Goal: Use online tool/utility

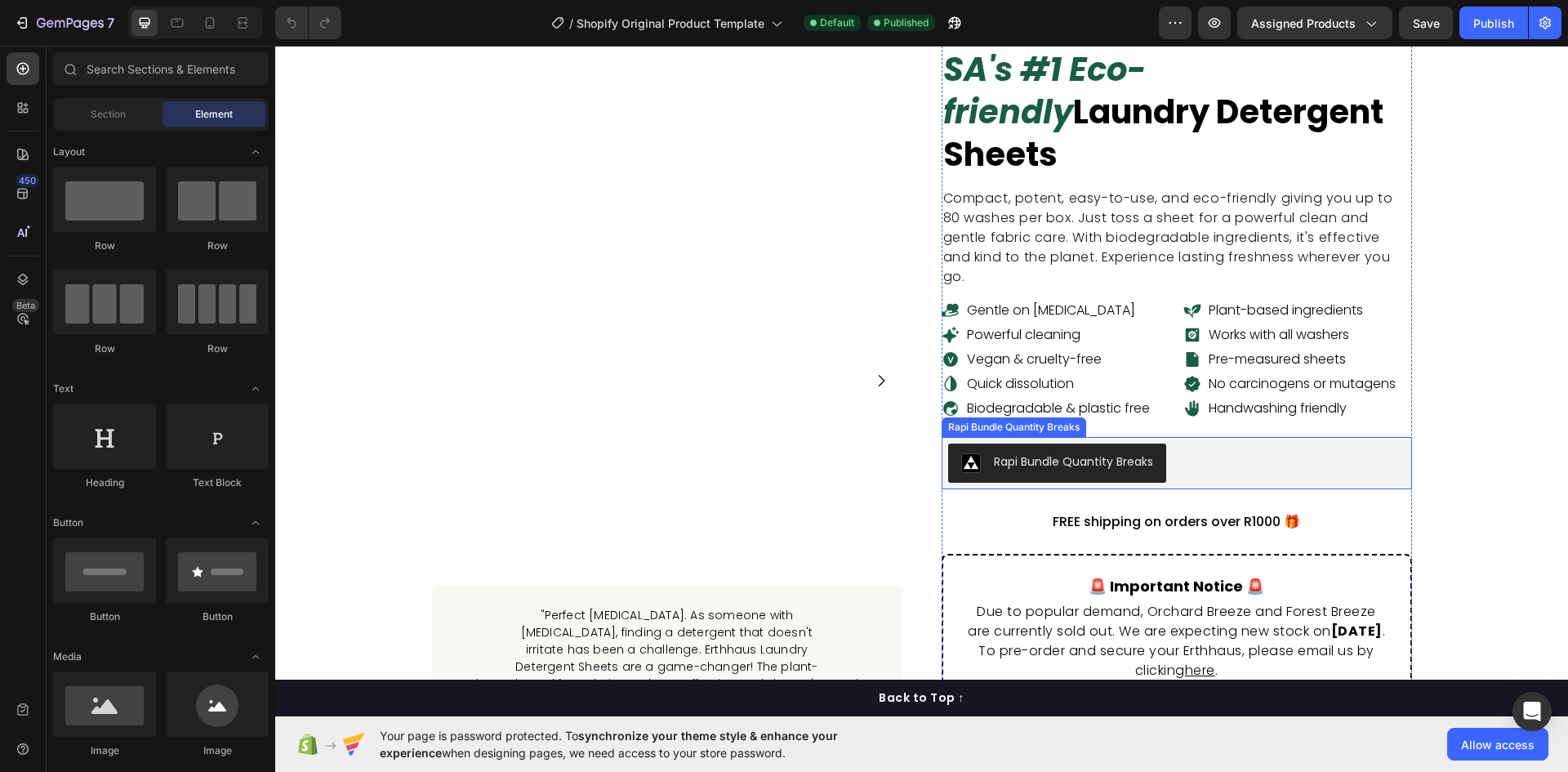
scroll to position [163, 0]
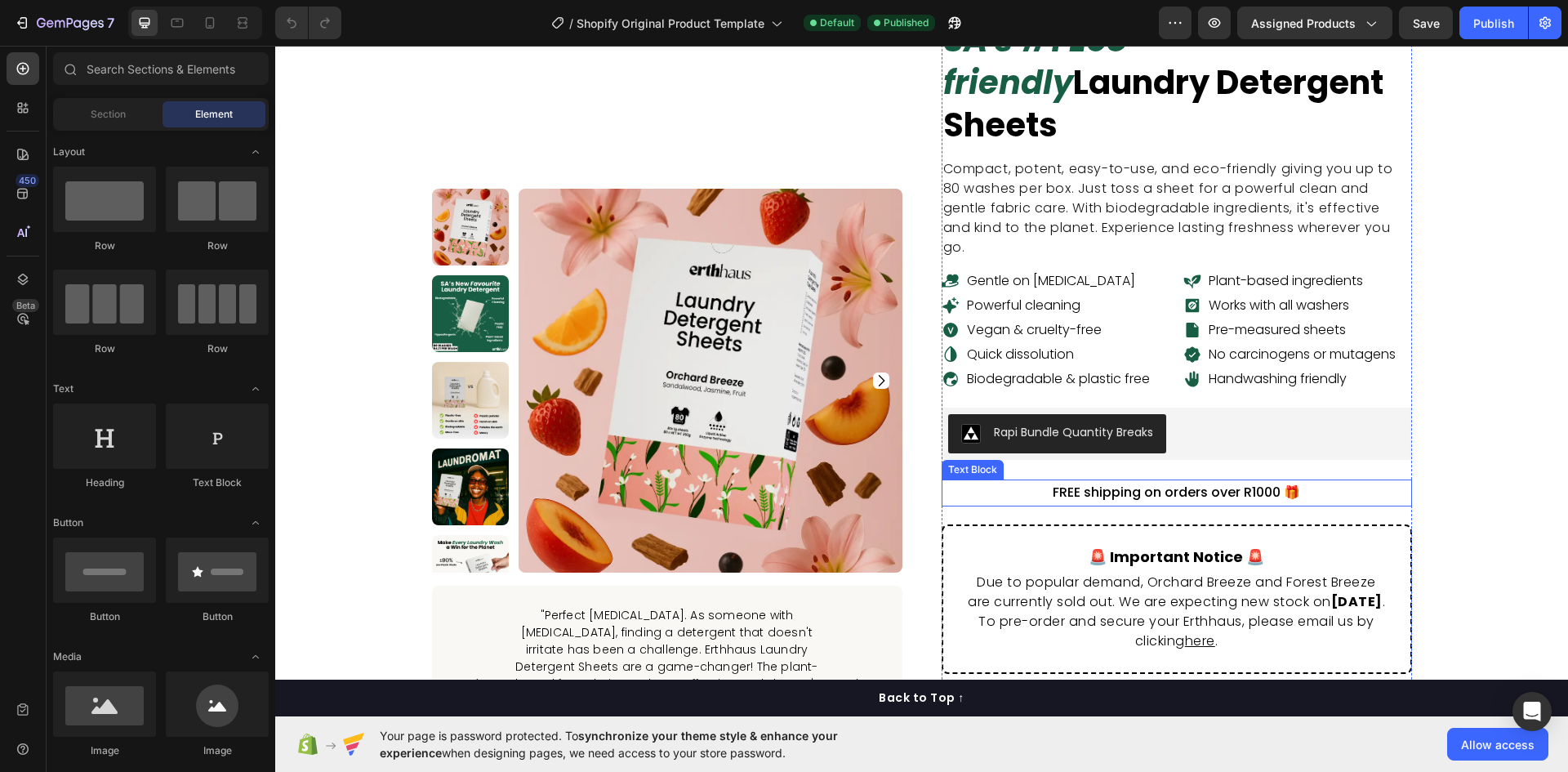
click at [1315, 414] on div "Rapi Bundle Quantity Breaks" at bounding box center [1177, 433] width 457 height 39
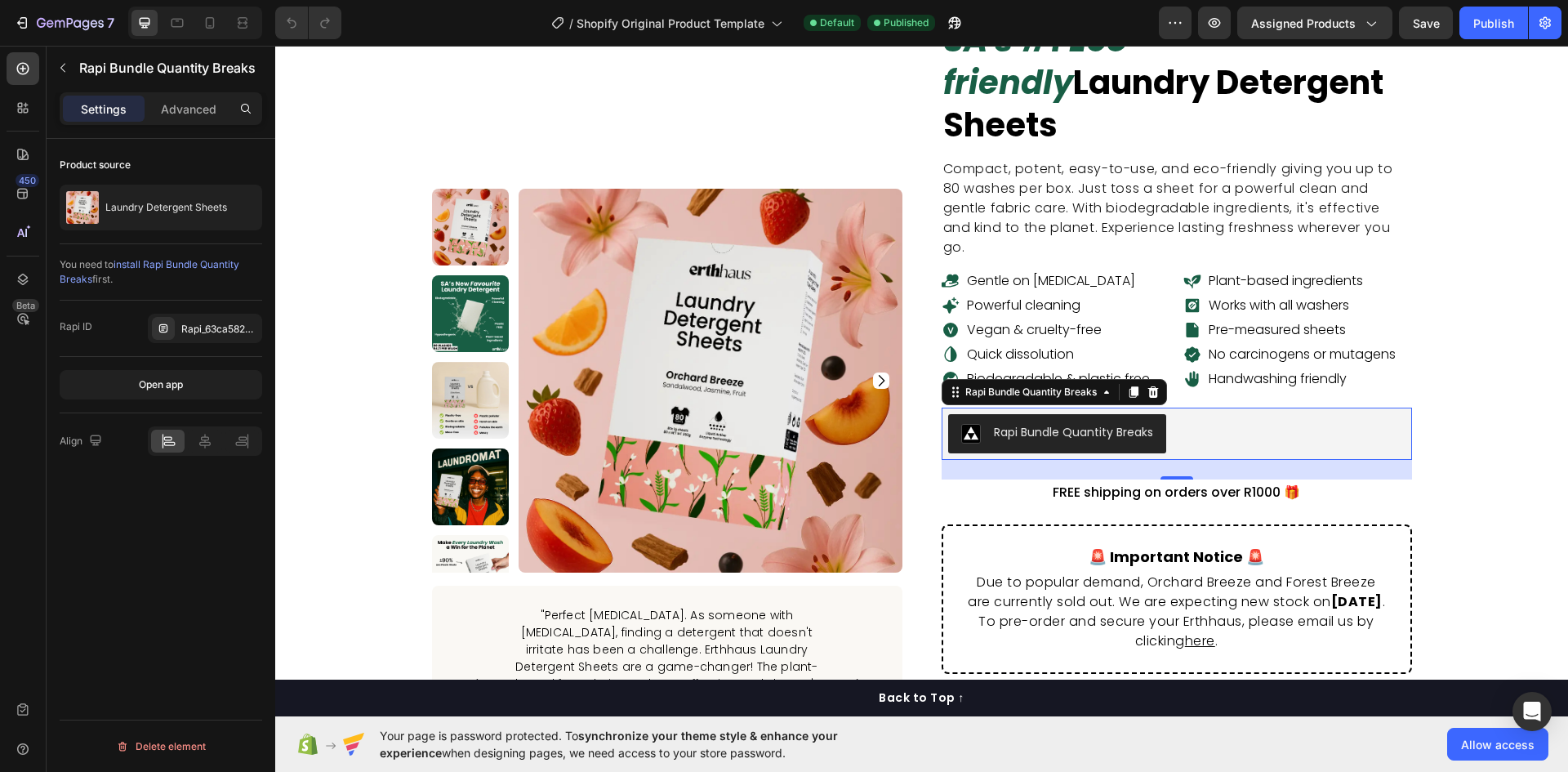
click at [1268, 414] on div "Rapi Bundle Quantity Breaks" at bounding box center [1177, 433] width 457 height 39
click at [1428, 390] on div "laundry detergent sheets Product Title SA's #1 Eco-friendly Laundry Detergent S…" at bounding box center [922, 539] width 1268 height 1169
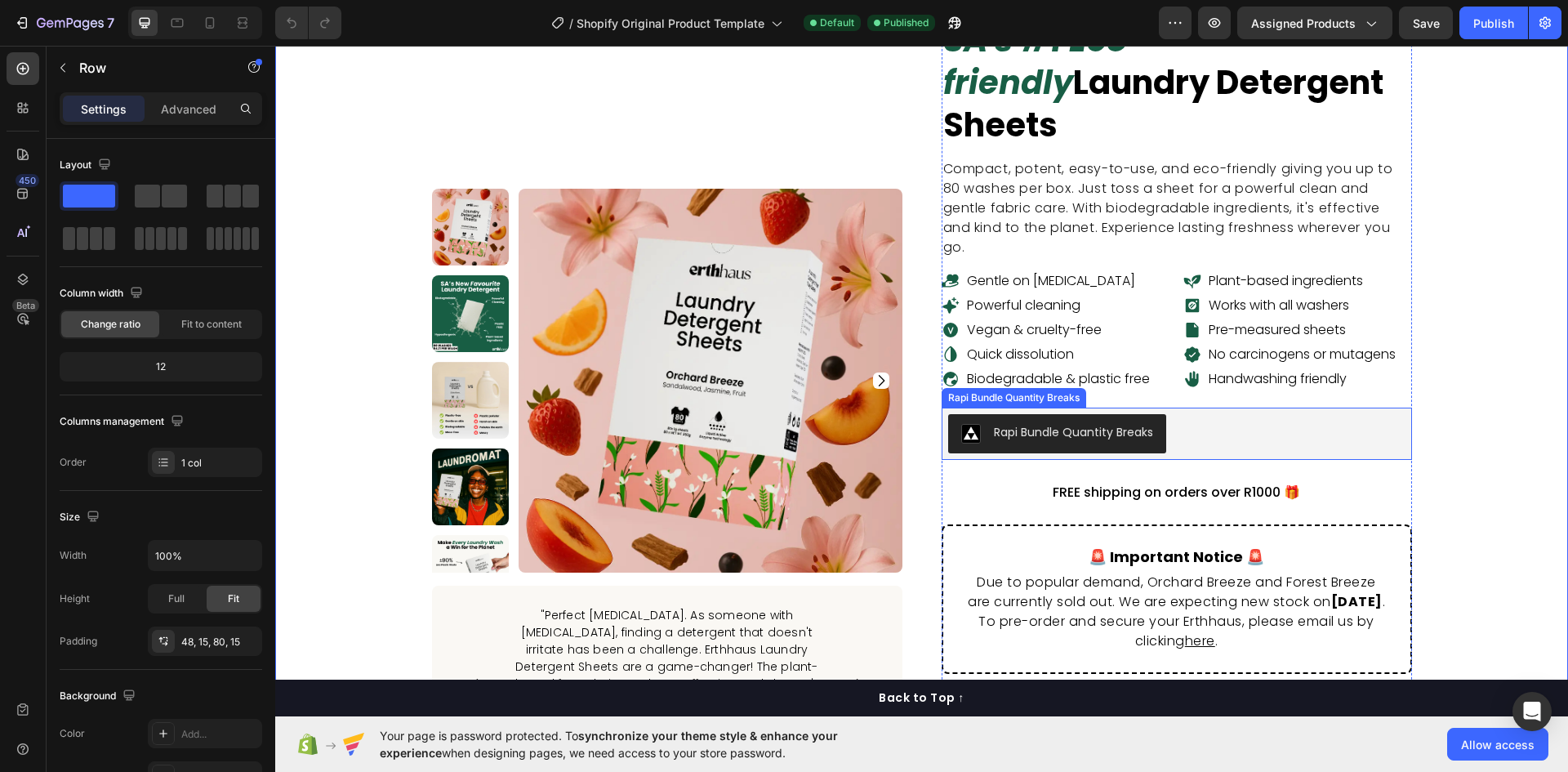
click at [1345, 414] on div "Rapi Bundle Quantity Breaks" at bounding box center [1177, 433] width 457 height 39
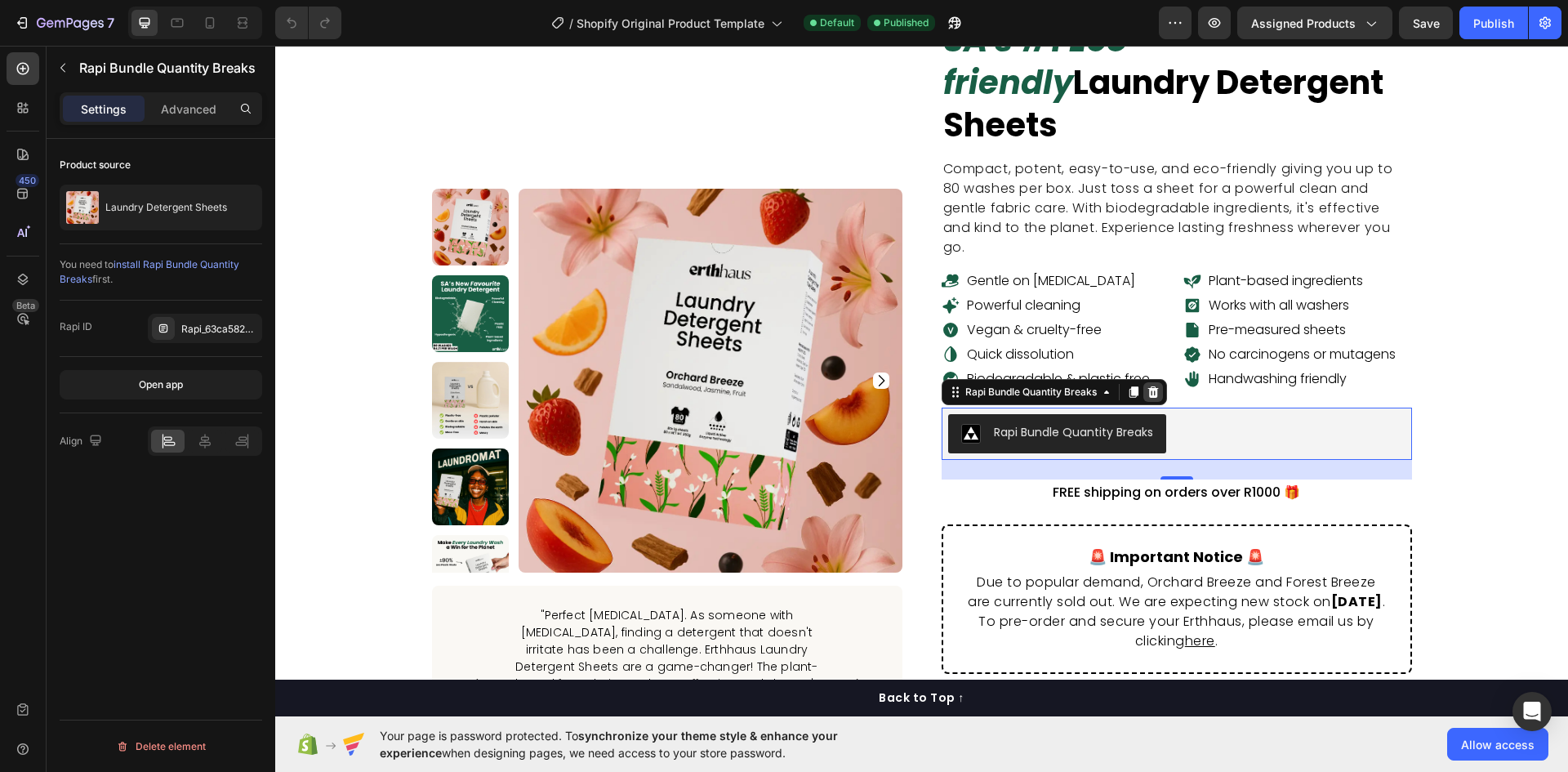
click at [1149, 386] on icon at bounding box center [1153, 392] width 13 height 13
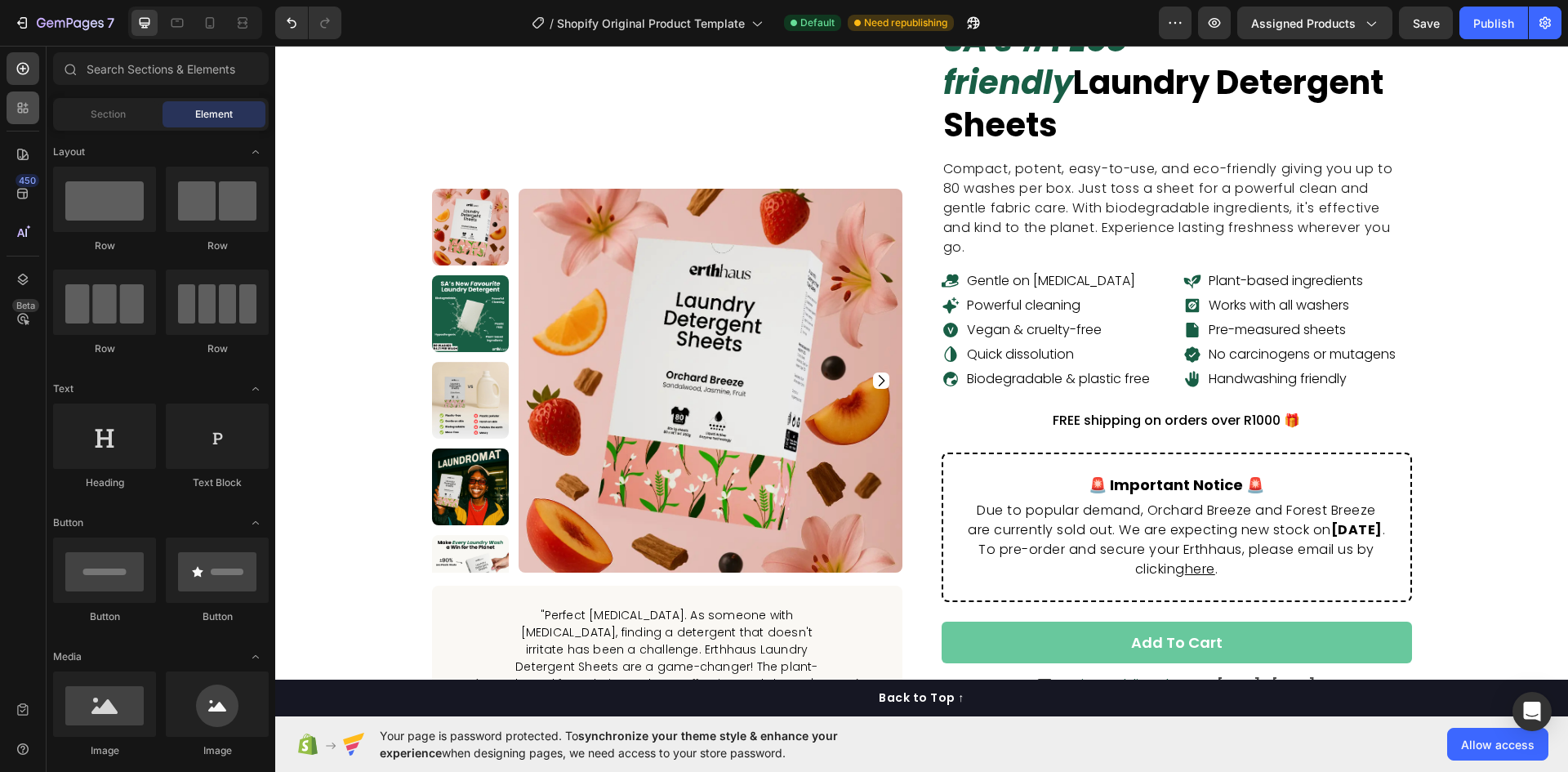
click at [26, 105] on icon at bounding box center [26, 104] width 5 height 5
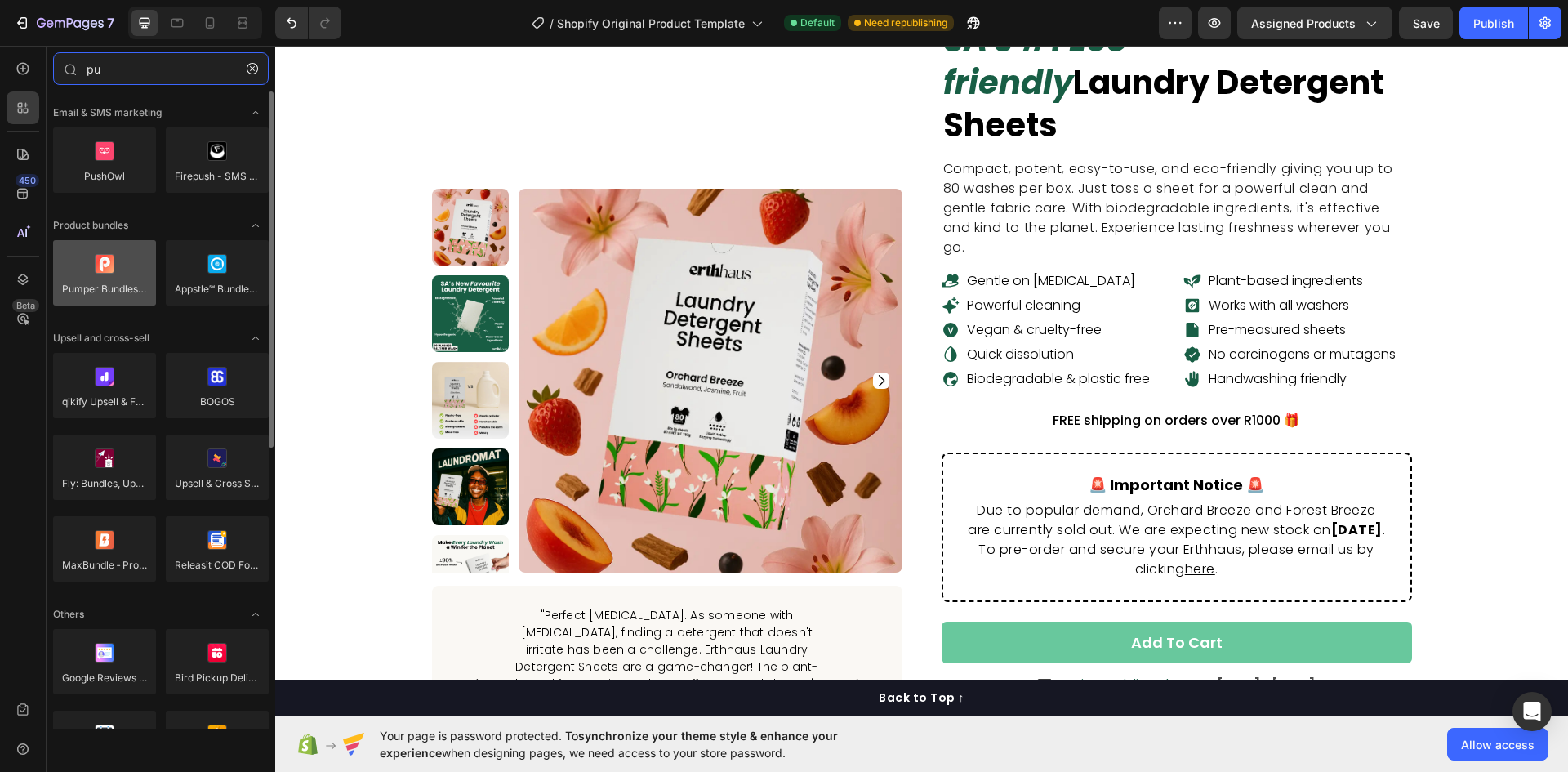
type input "pu"
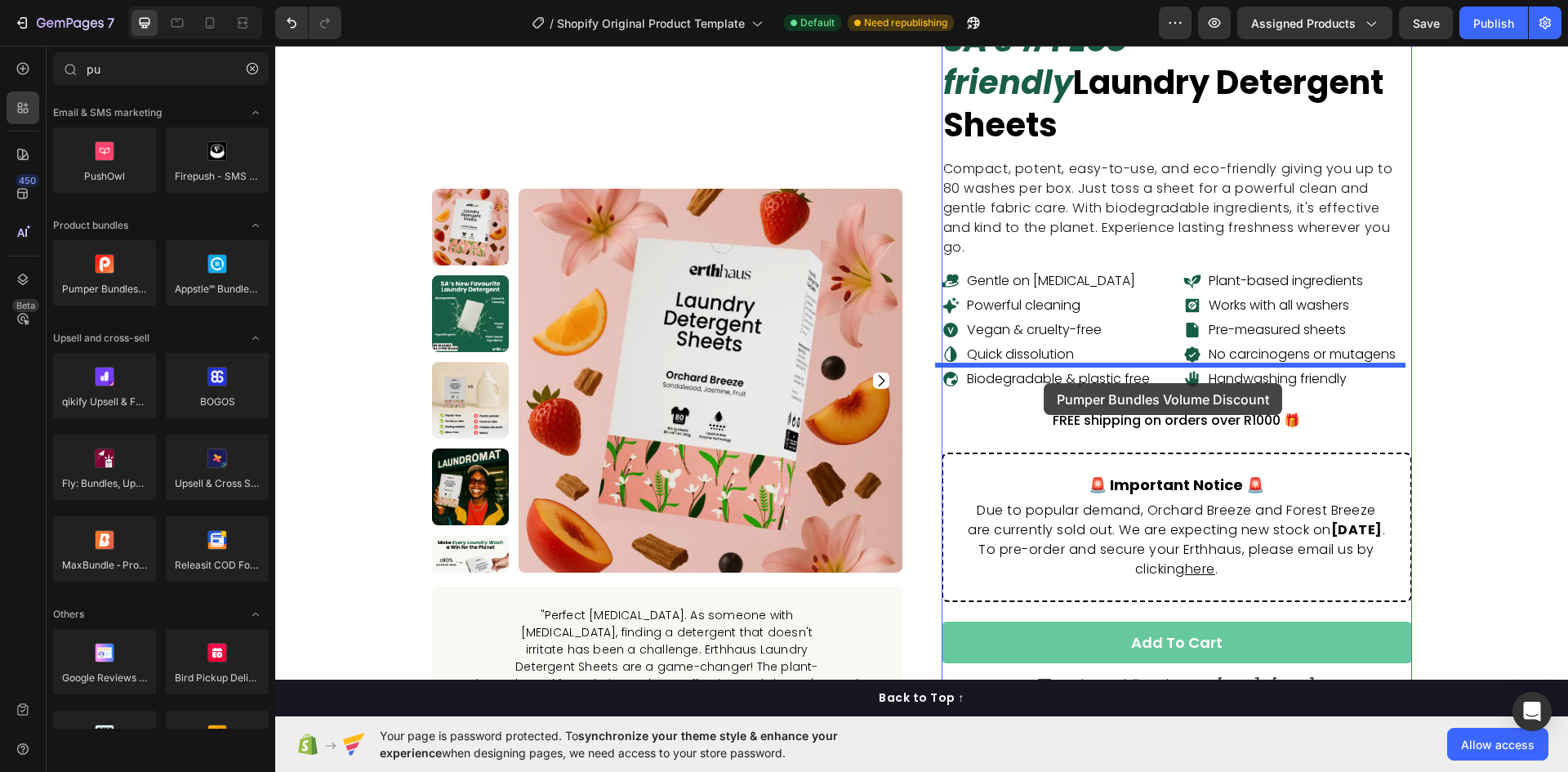
drag, startPoint x: 363, startPoint y: 319, endPoint x: 1044, endPoint y: 380, distance: 683.7
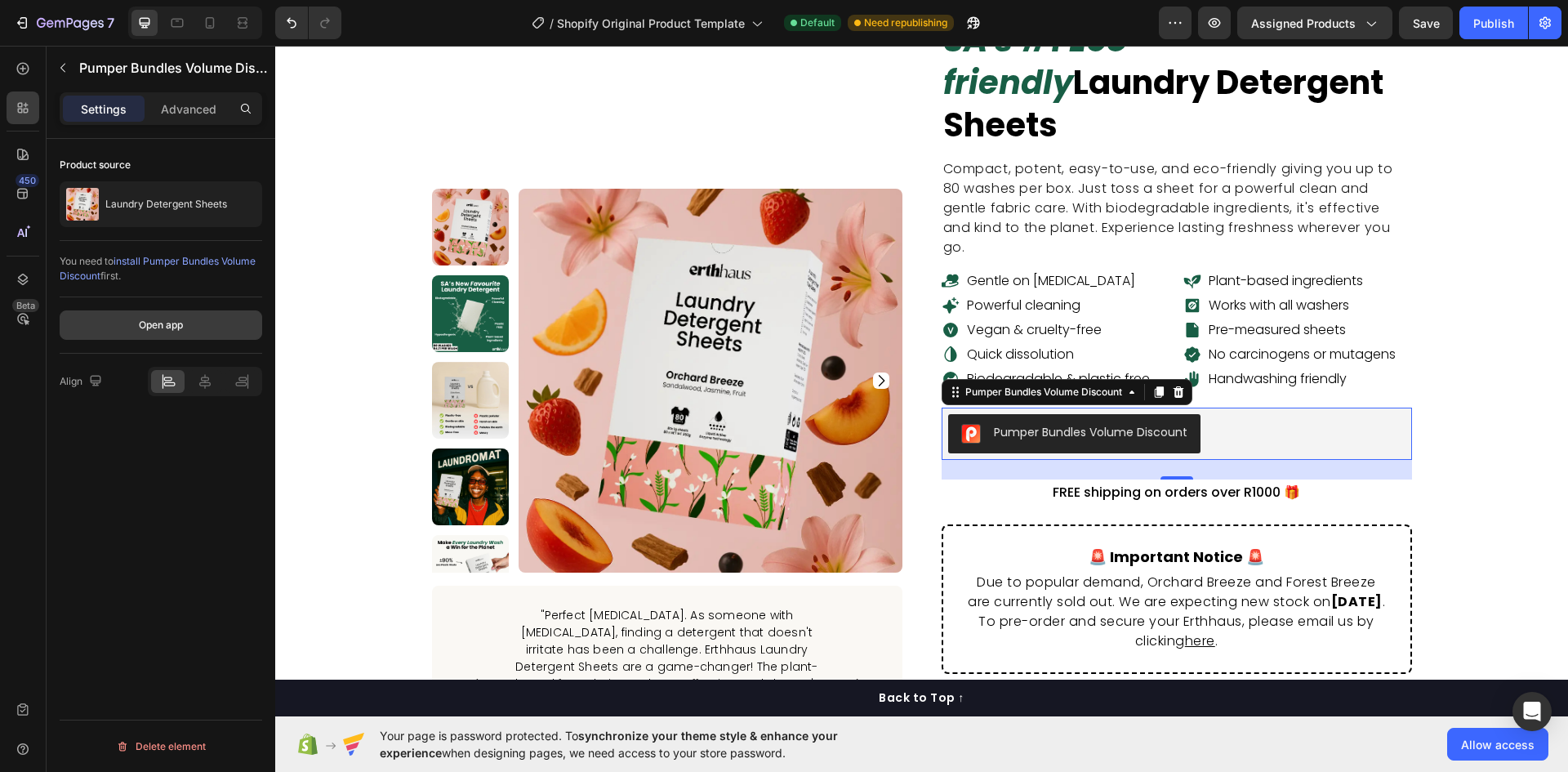
click at [153, 330] on div "Open app" at bounding box center [160, 325] width 44 height 14
click at [298, 14] on button "Undo/Redo" at bounding box center [291, 23] width 32 height 32
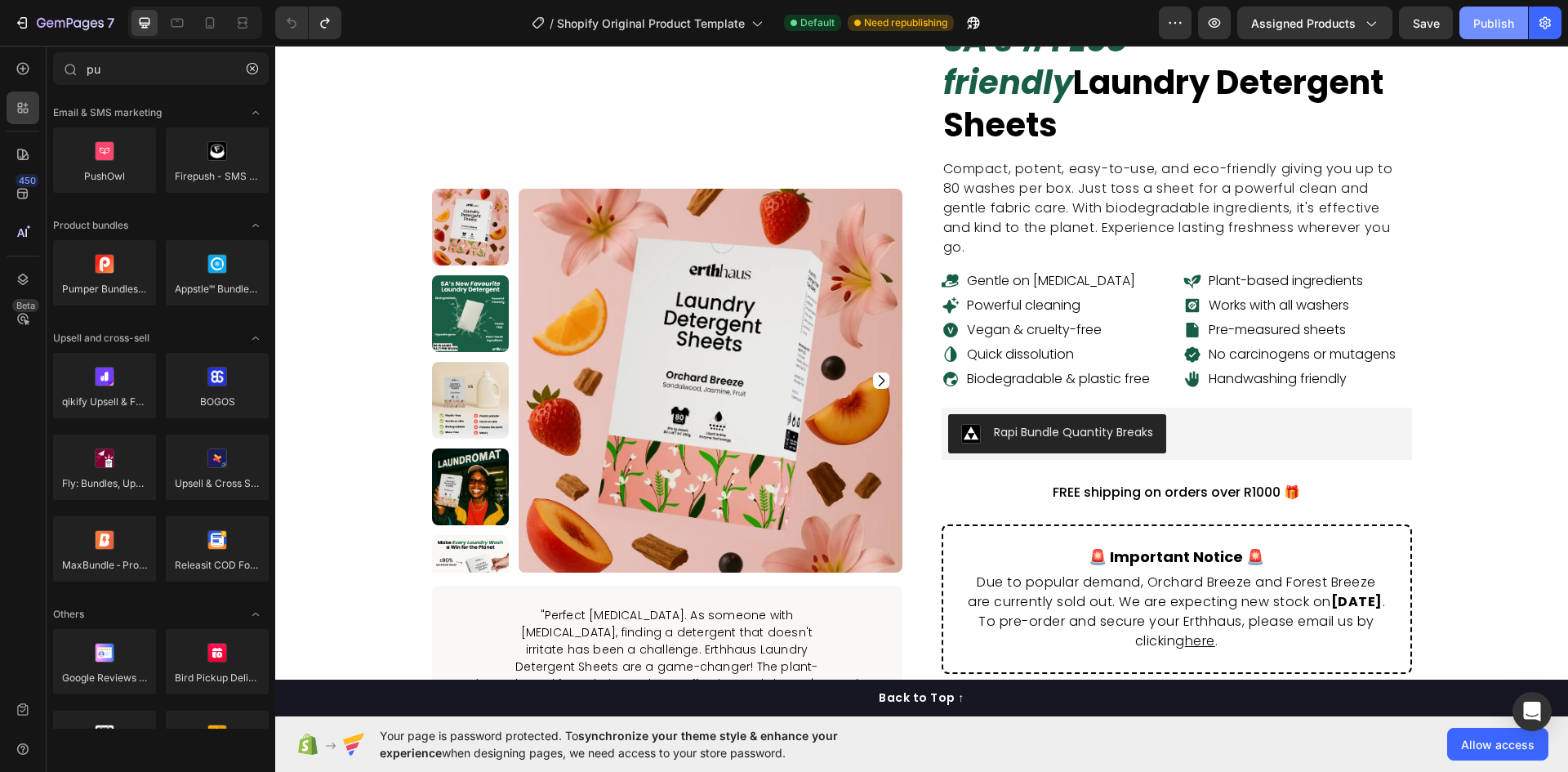
click at [1514, 22] on button "Publish" at bounding box center [1494, 23] width 68 height 32
